Goal: Task Accomplishment & Management: Manage account settings

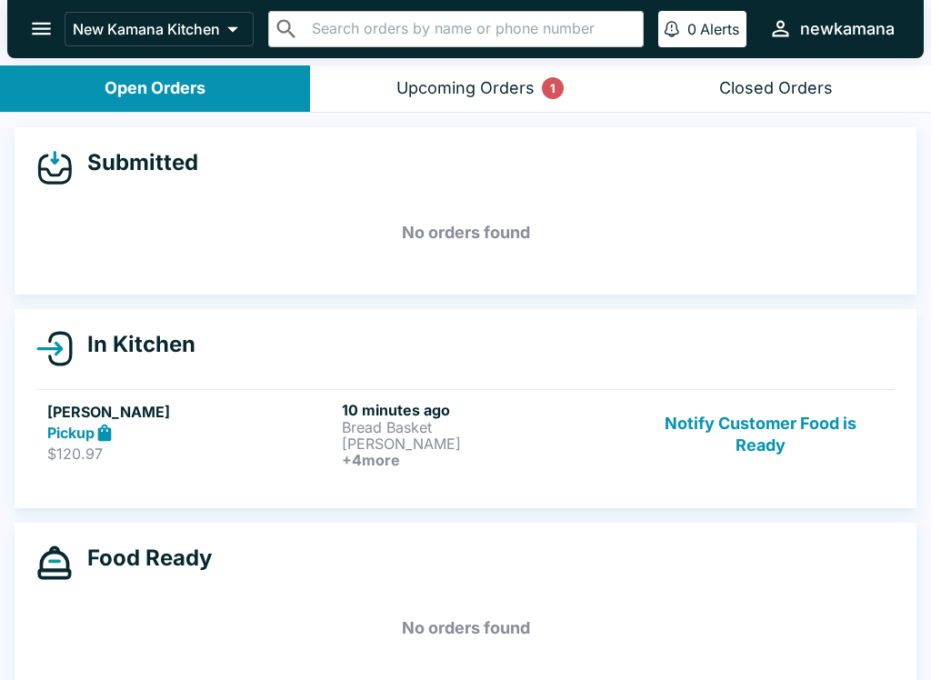
click at [435, 81] on div "Upcoming Orders 1" at bounding box center [465, 88] width 138 height 21
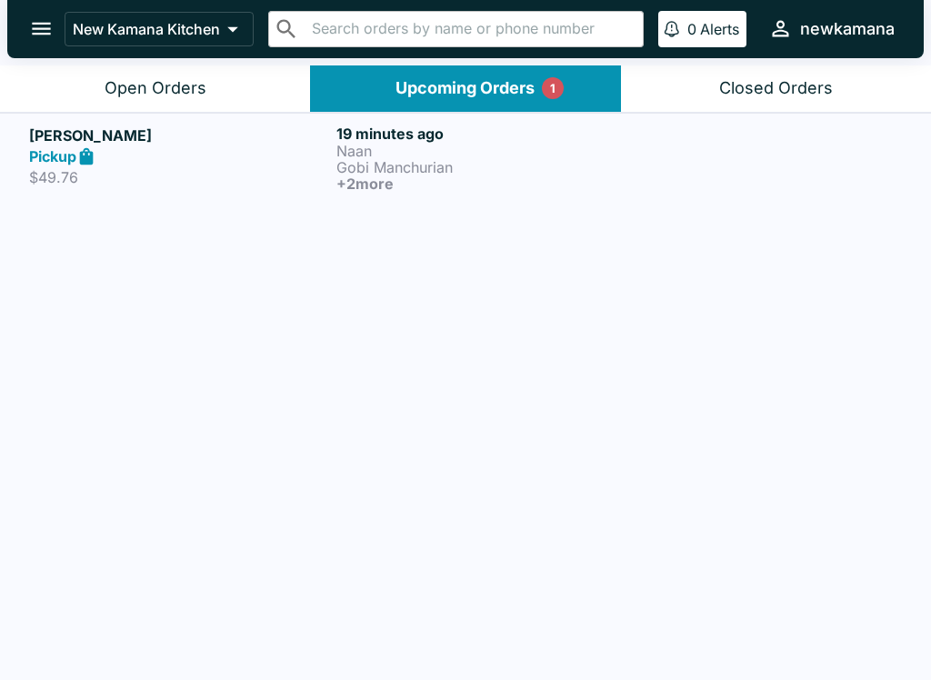
click at [928, 64] on header "New Kamana Kitchen ​ ​ 0 Alerts newkamana" at bounding box center [465, 32] width 931 height 65
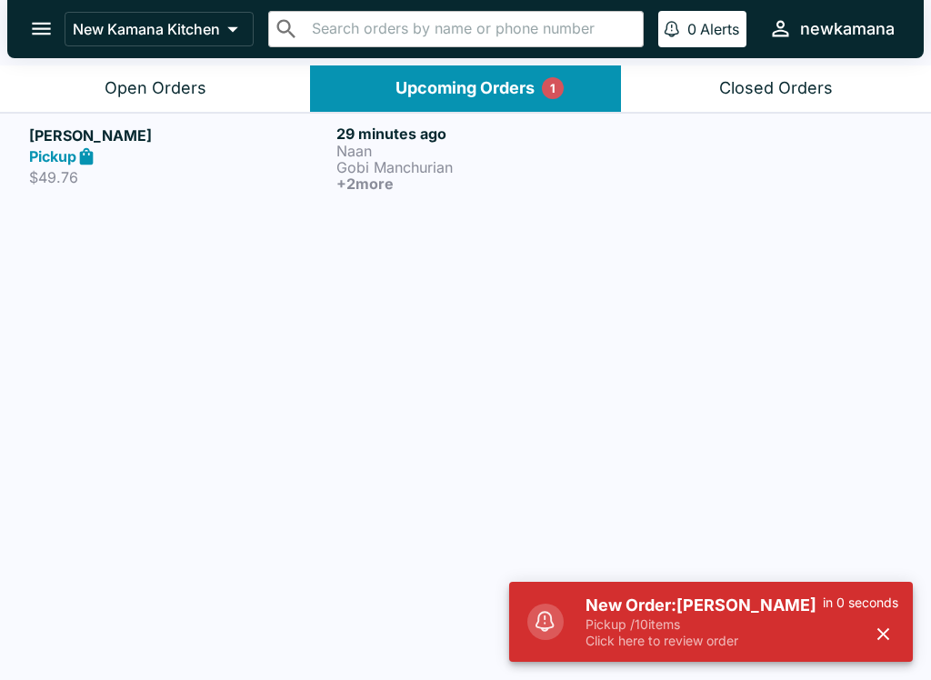
click at [151, 94] on div "Open Orders" at bounding box center [156, 88] width 102 height 21
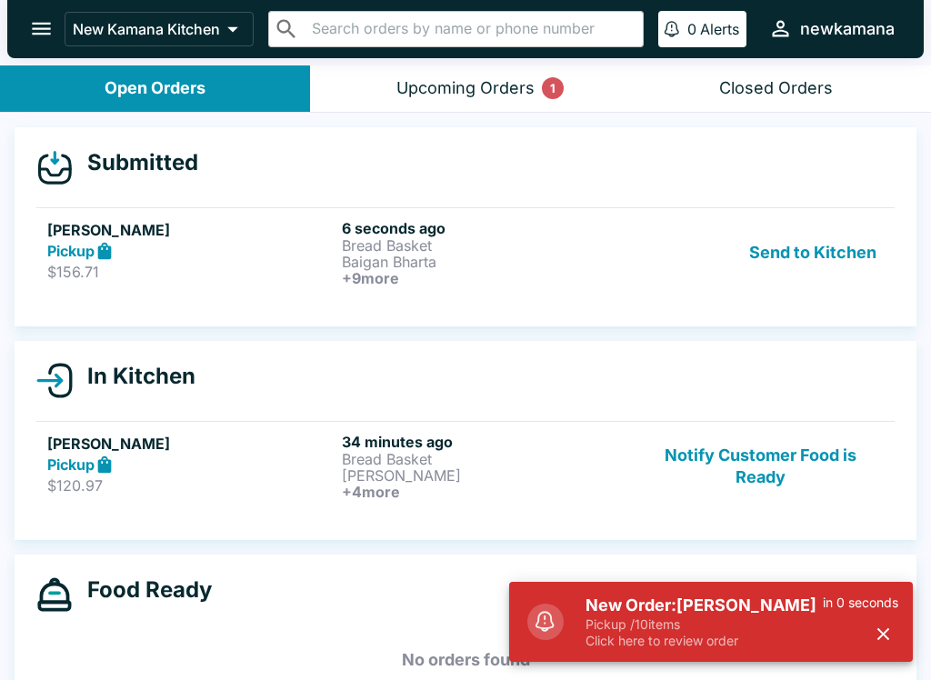
click at [784, 261] on button "Send to Kitchen" at bounding box center [813, 252] width 142 height 67
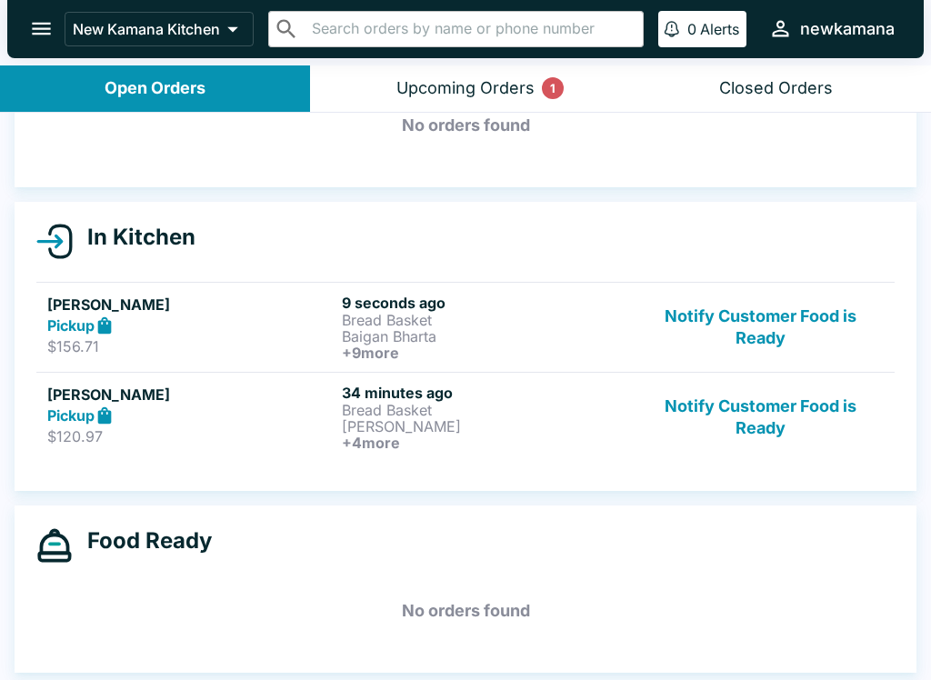
scroll to position [110, 0]
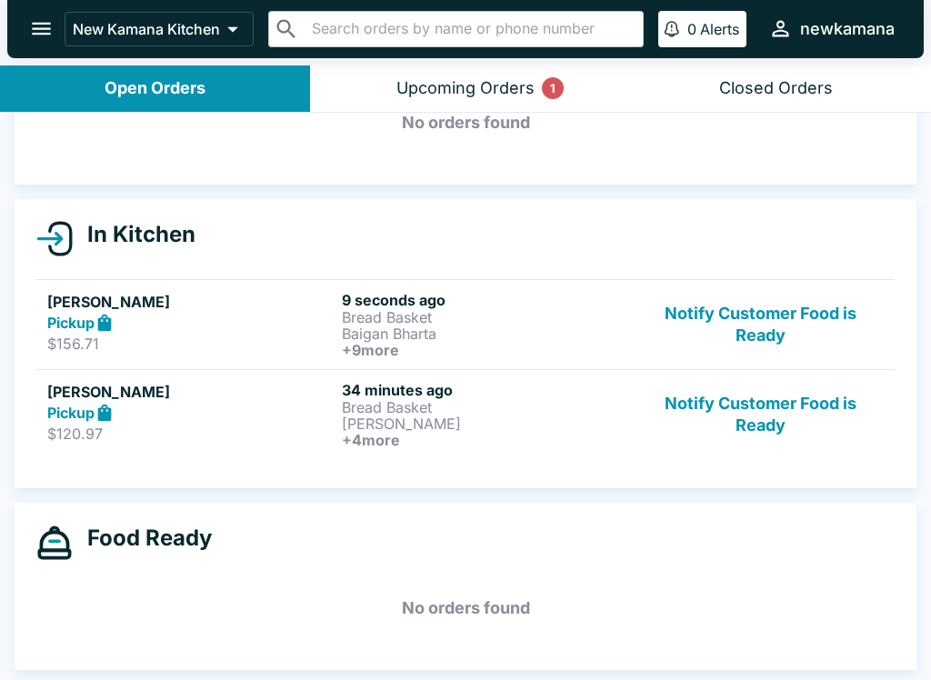
click at [773, 304] on button "Notify Customer Food is Ready" at bounding box center [760, 324] width 246 height 67
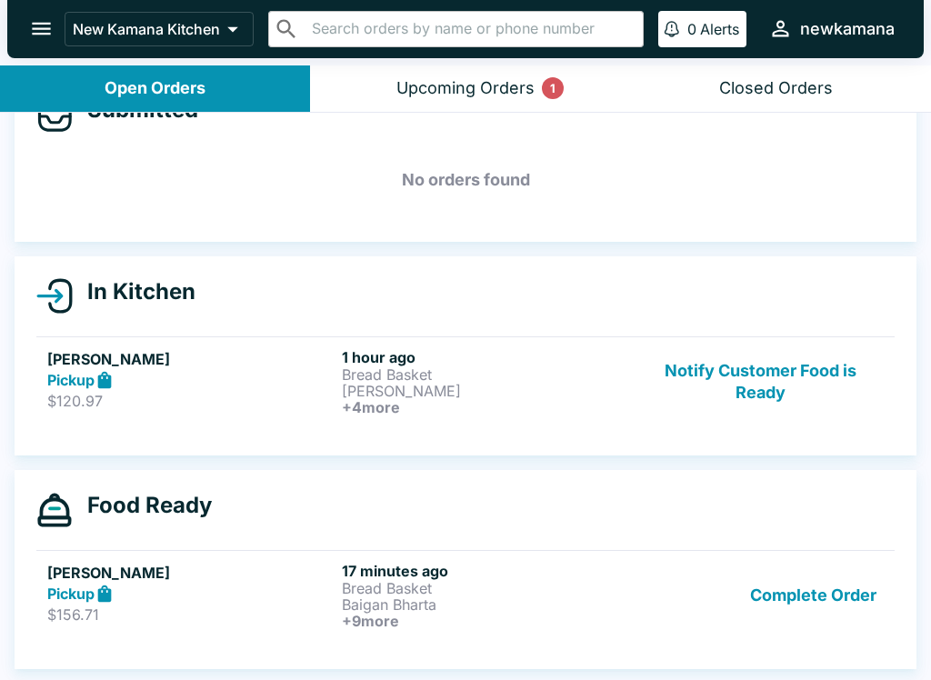
scroll to position [53, 0]
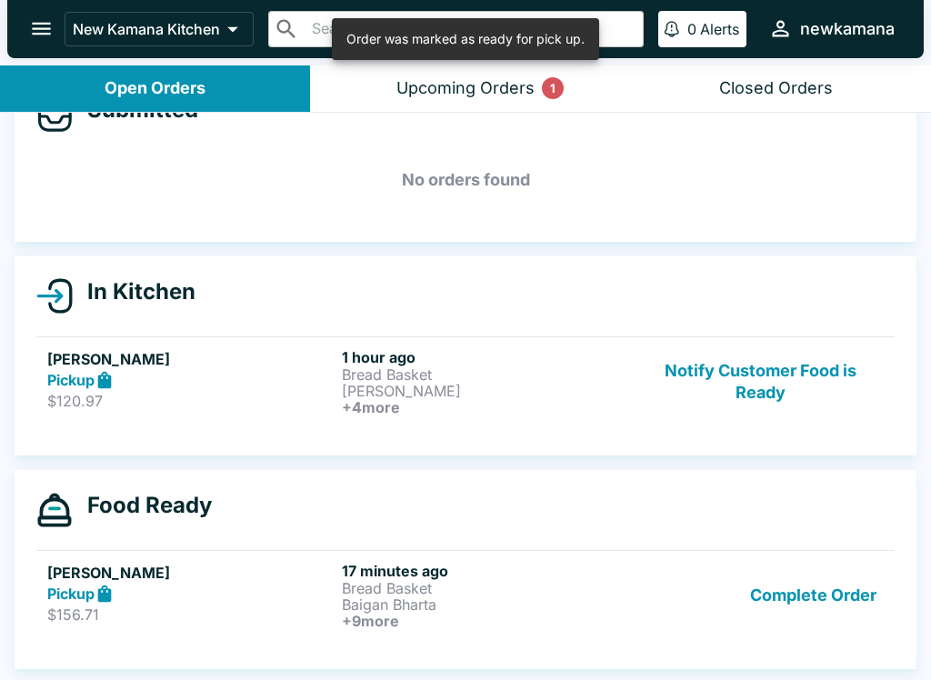
click at [792, 368] on button "Notify Customer Food is Ready" at bounding box center [760, 381] width 246 height 67
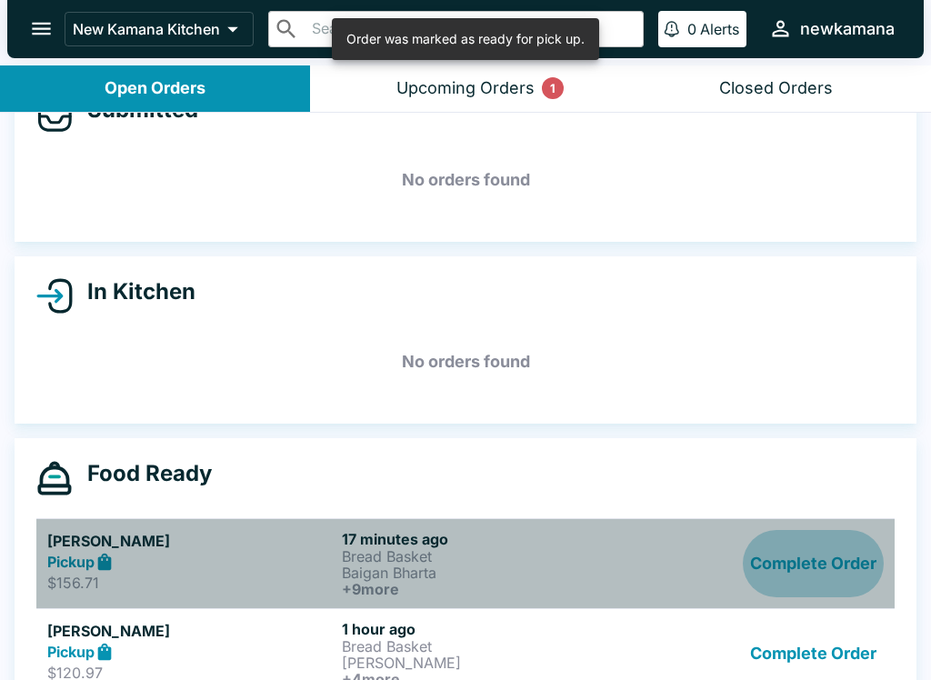
click at [852, 542] on button "Complete Order" at bounding box center [813, 563] width 141 height 67
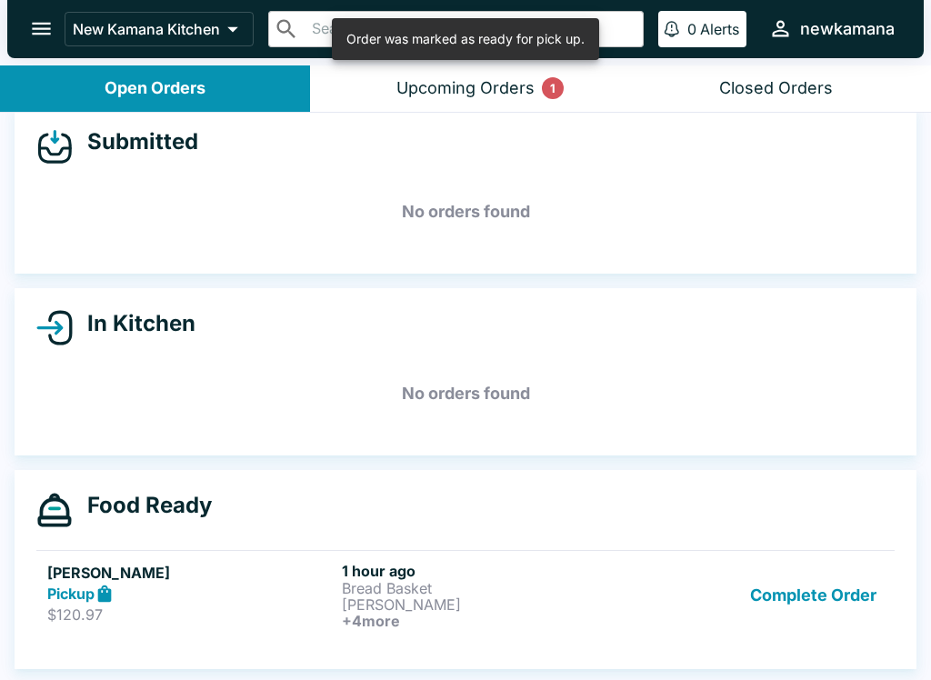
scroll to position [21, 0]
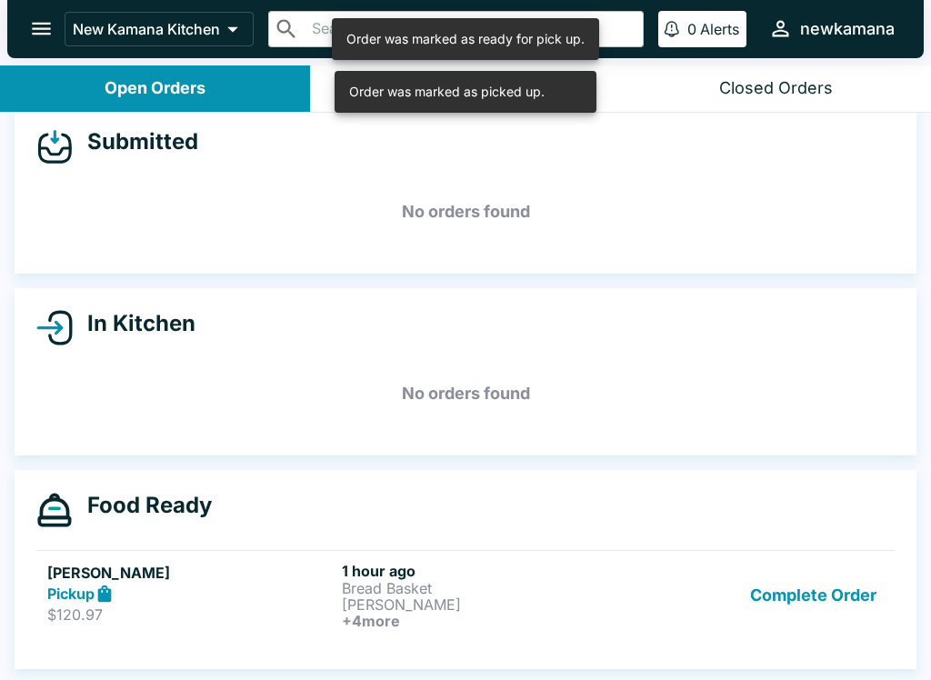
click at [831, 587] on button "Complete Order" at bounding box center [813, 595] width 141 height 67
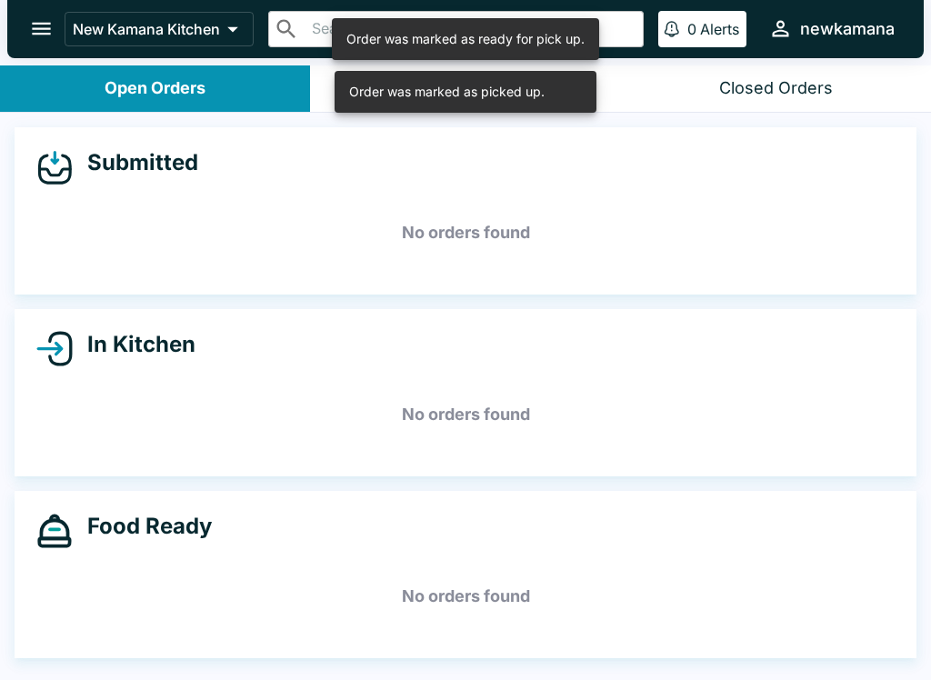
scroll to position [0, 0]
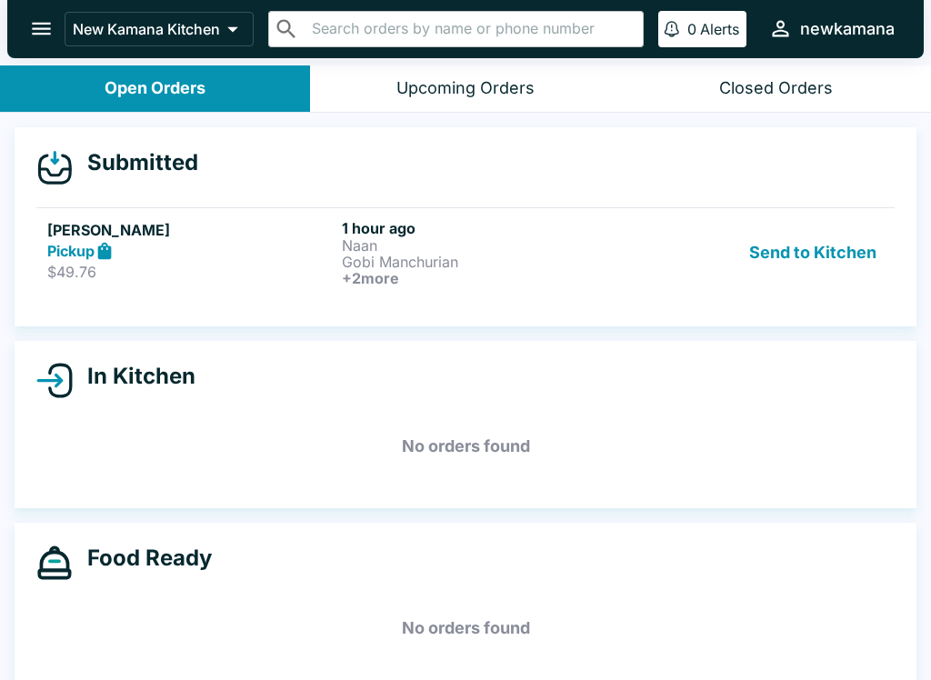
click at [839, 272] on button "Send to Kitchen" at bounding box center [813, 252] width 142 height 67
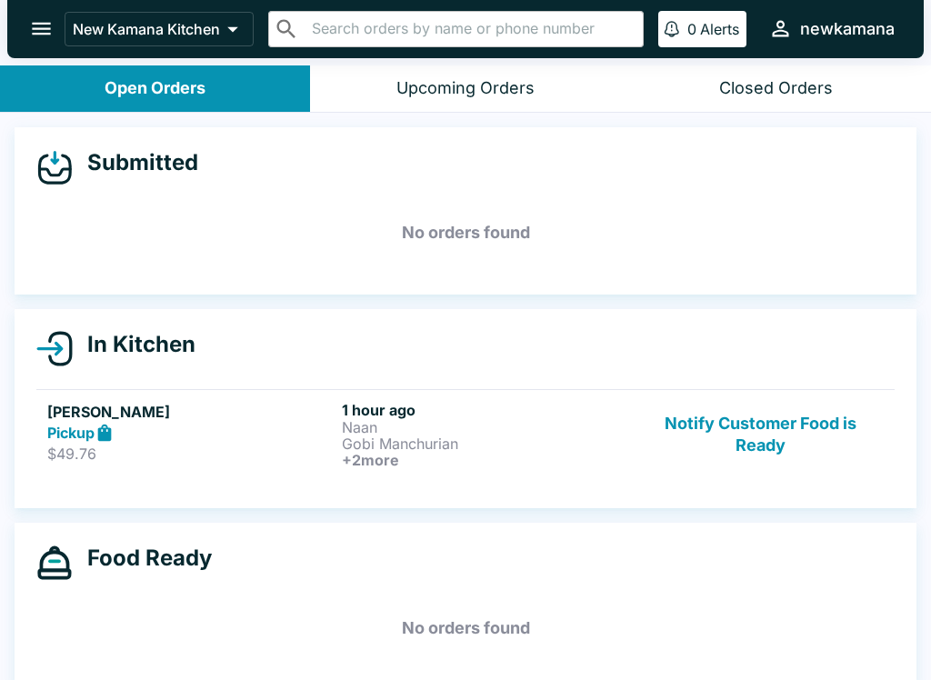
click at [831, 439] on button "Notify Customer Food is Ready" at bounding box center [760, 434] width 246 height 67
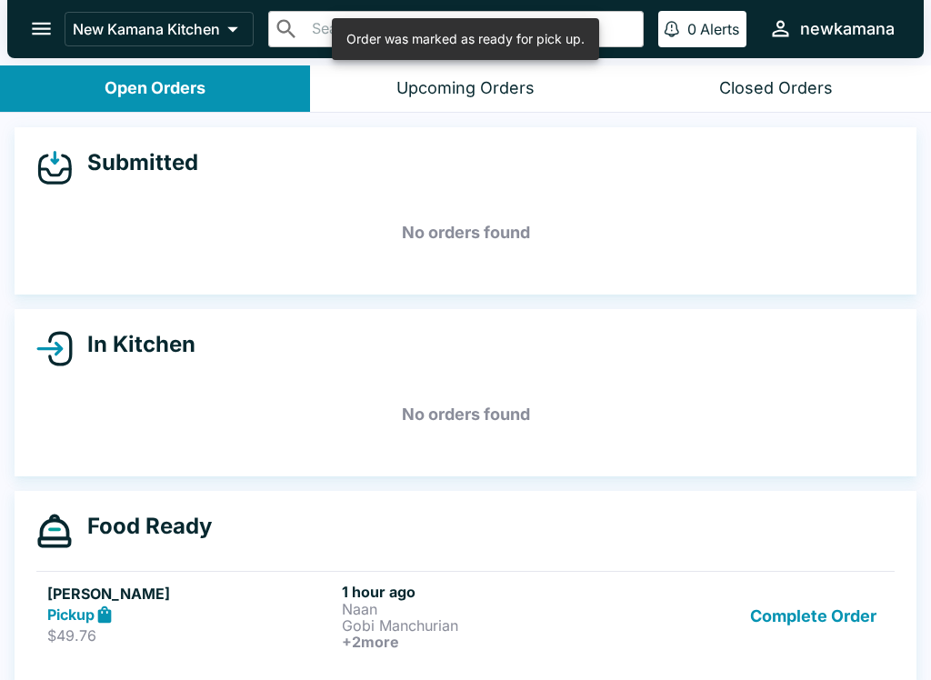
click at [878, 617] on button "Complete Order" at bounding box center [813, 616] width 141 height 67
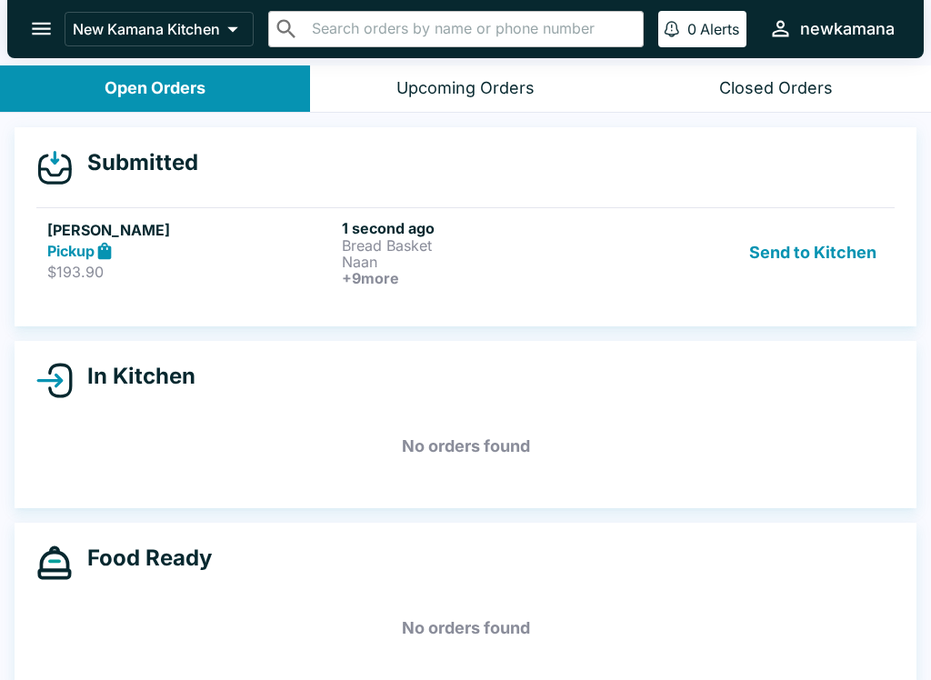
click at [785, 231] on button "Send to Kitchen" at bounding box center [813, 252] width 142 height 67
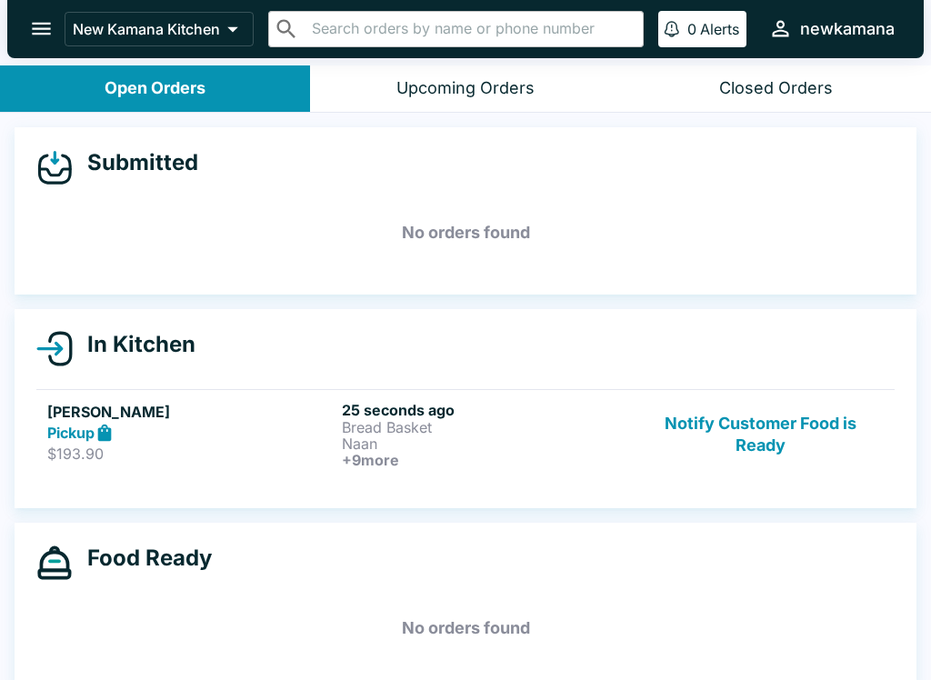
click at [331, 453] on p "$193.90" at bounding box center [190, 454] width 287 height 18
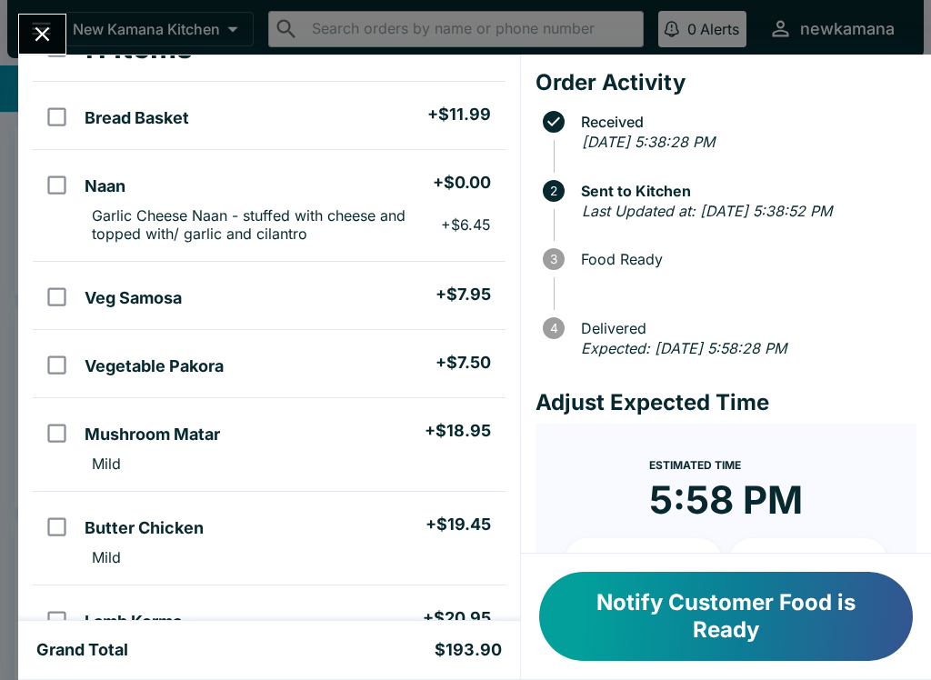
scroll to position [129, 0]
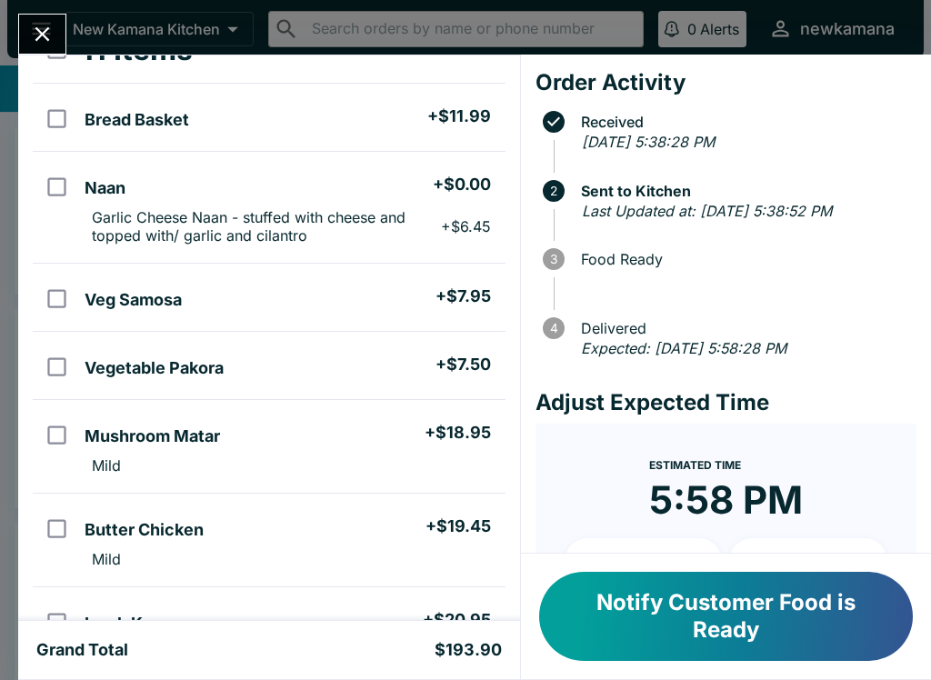
click at [883, 627] on button "Notify Customer Food is Ready" at bounding box center [726, 616] width 374 height 89
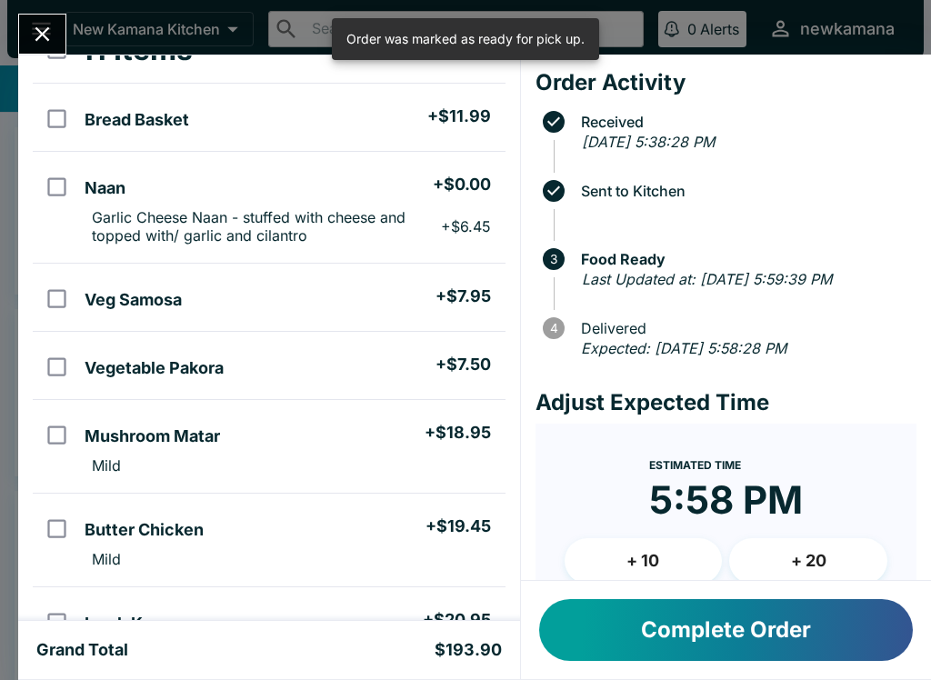
click at [841, 634] on button "Complete Order" at bounding box center [726, 630] width 374 height 62
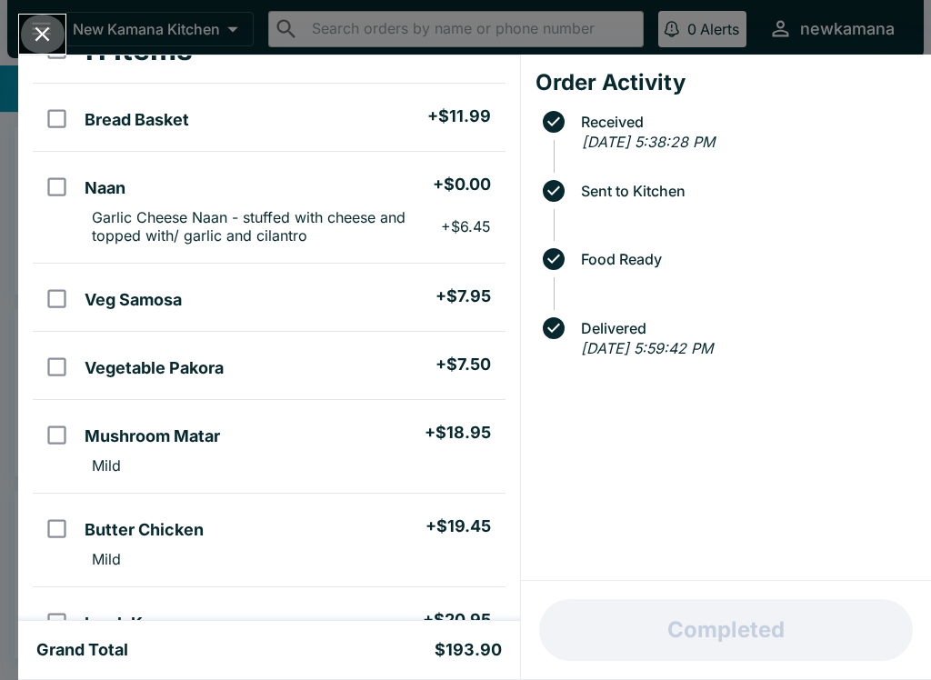
click at [41, 49] on button "Close" at bounding box center [42, 34] width 46 height 39
